Goal: Find specific page/section: Find specific page/section

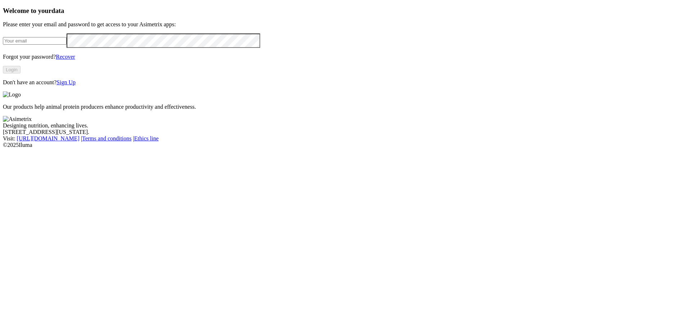
type input "[PERSON_NAME][EMAIL_ADDRESS][PERSON_NAME][DOMAIN_NAME]"
click at [21, 73] on button "Login" at bounding box center [12, 70] width 18 height 8
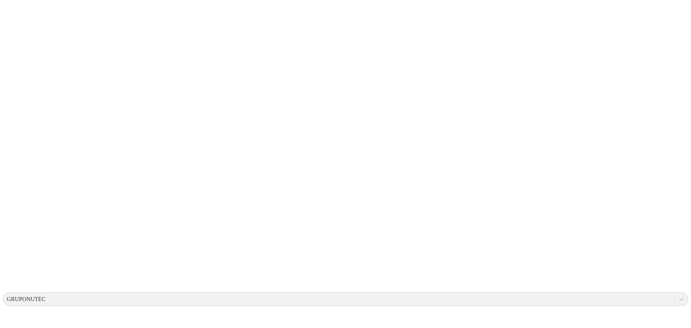
click at [46, 296] on div "GRUPONUTEC" at bounding box center [26, 299] width 39 height 6
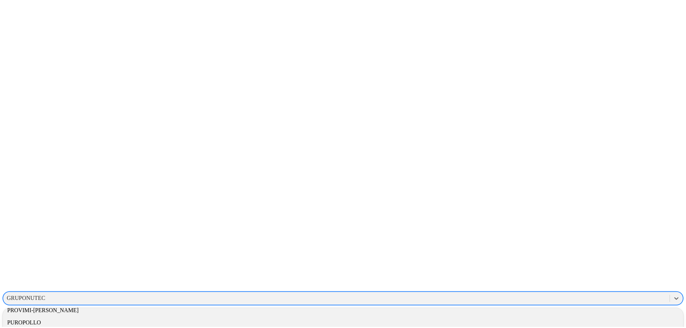
scroll to position [684, 0]
click at [563, 305] on div "PROVIMI-CARGILL" at bounding box center [345, 311] width 685 height 12
